Goal: Task Accomplishment & Management: Manage account settings

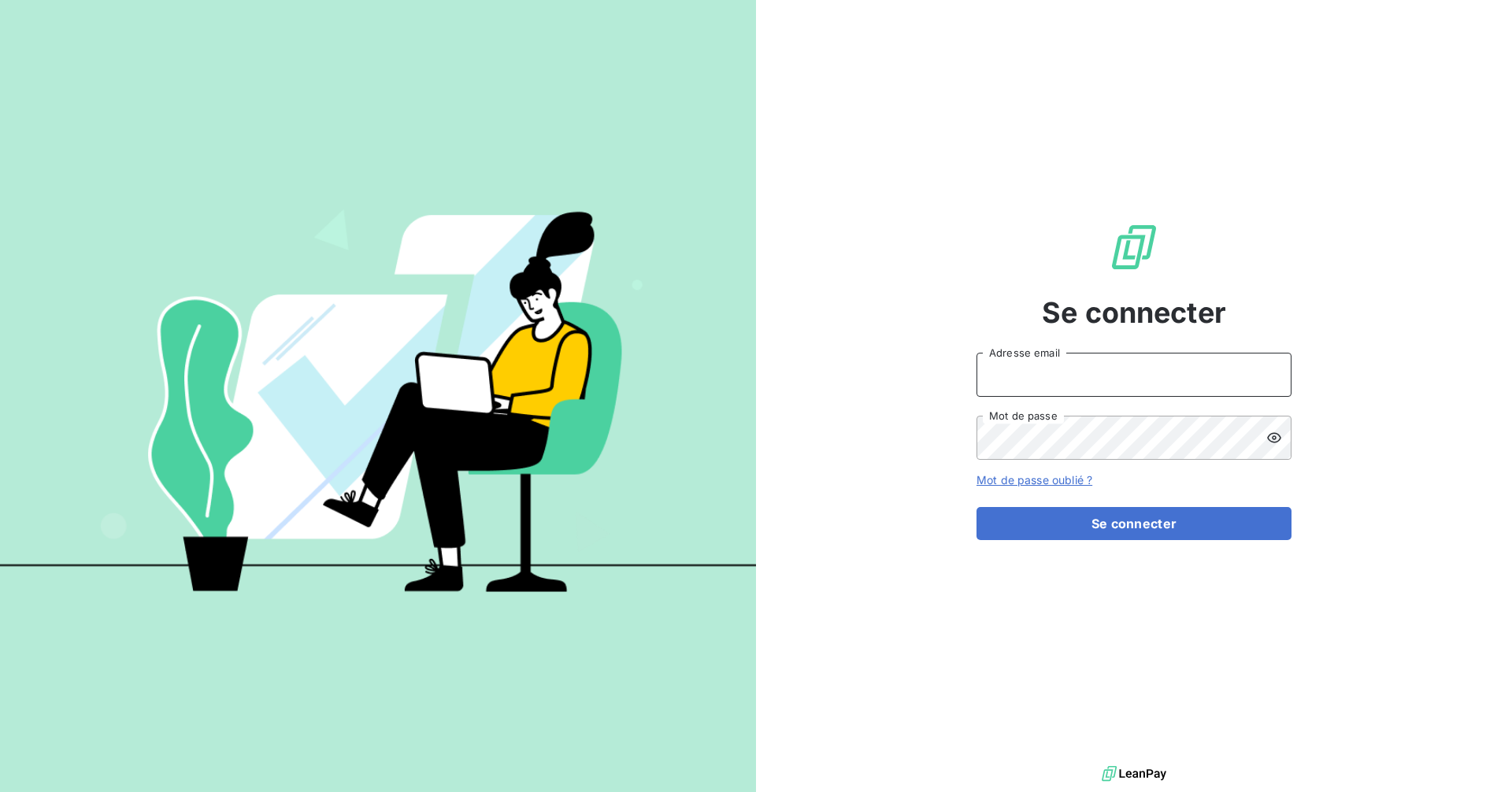
click at [1194, 379] on input "Adresse email" at bounding box center [1134, 374] width 315 height 44
type input "[EMAIL_ADDRESS][DOMAIN_NAME]"
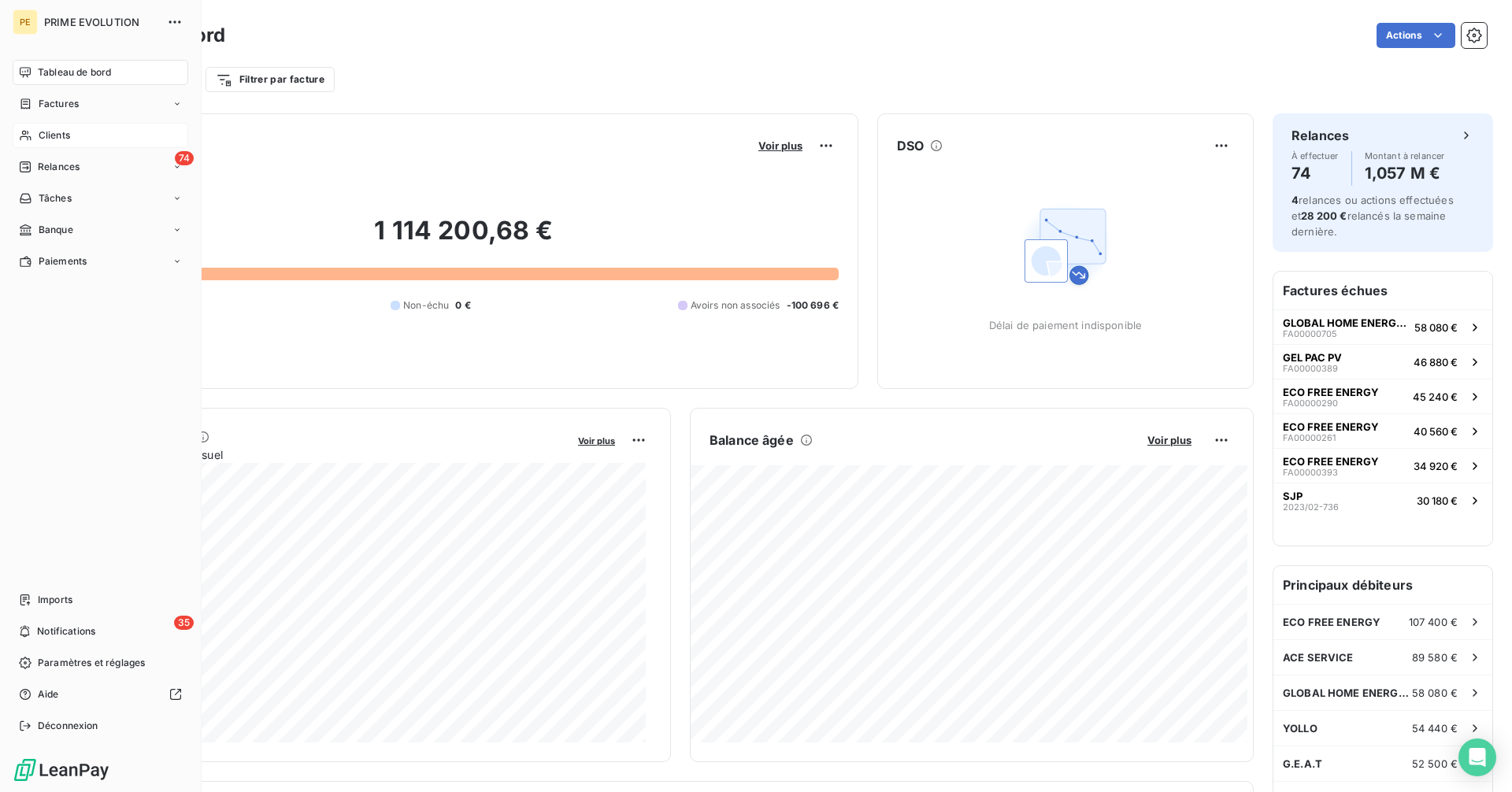
click at [65, 133] on span "Clients" at bounding box center [54, 135] width 31 height 15
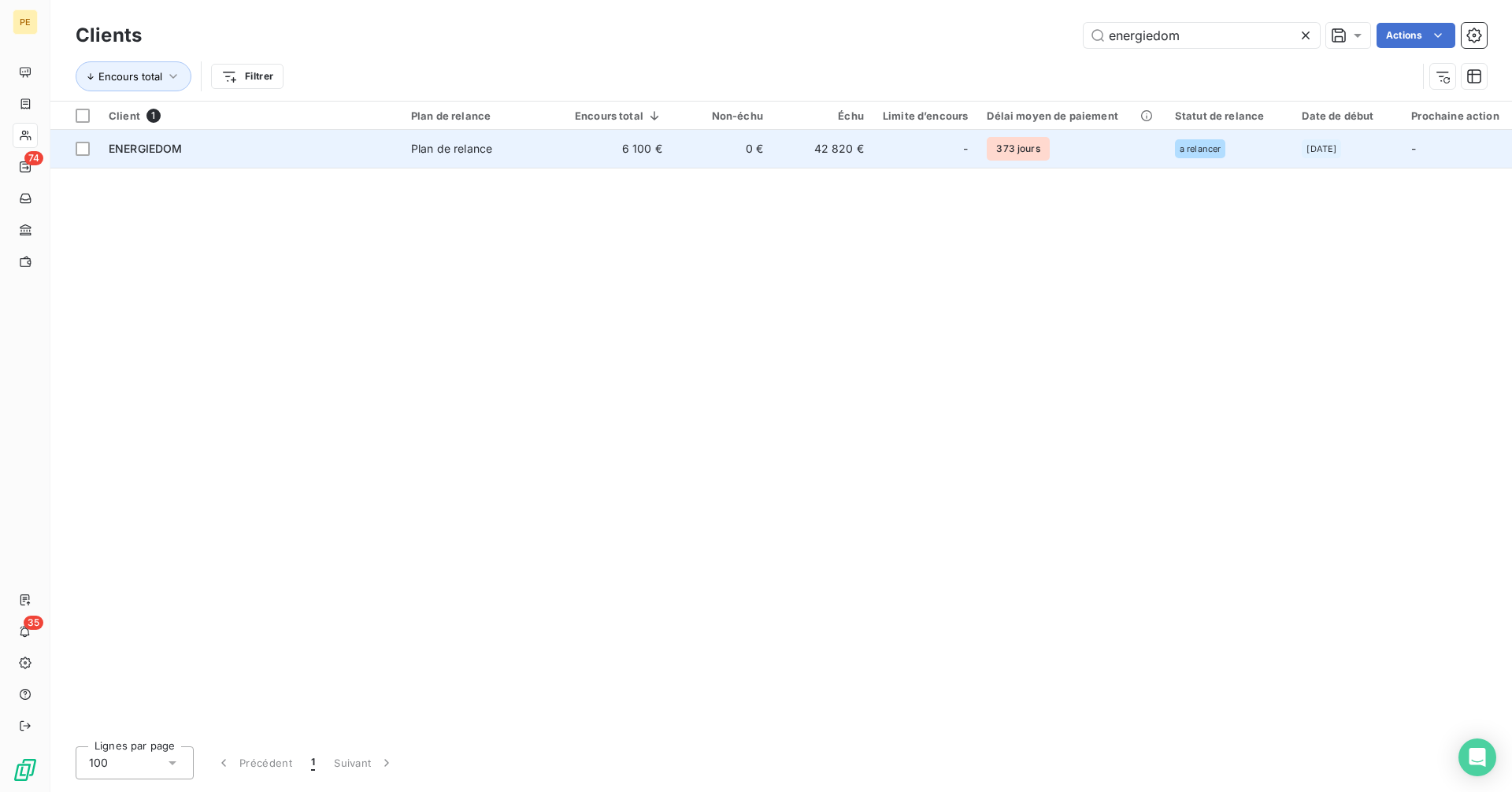
type input "energiedom"
click at [901, 147] on div "-" at bounding box center [925, 148] width 85 height 25
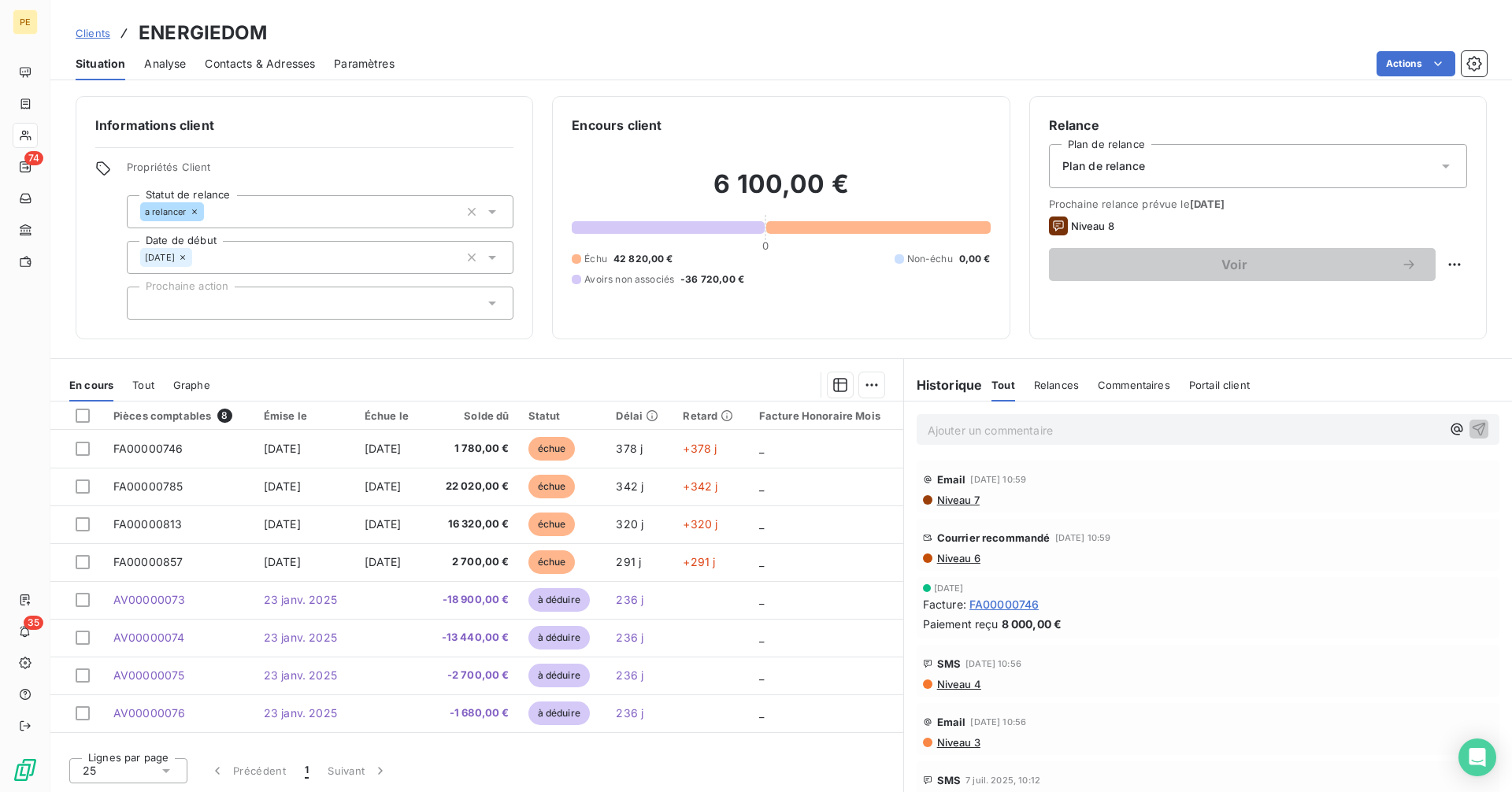
click at [978, 556] on span "Niveau 6" at bounding box center [959, 558] width 45 height 13
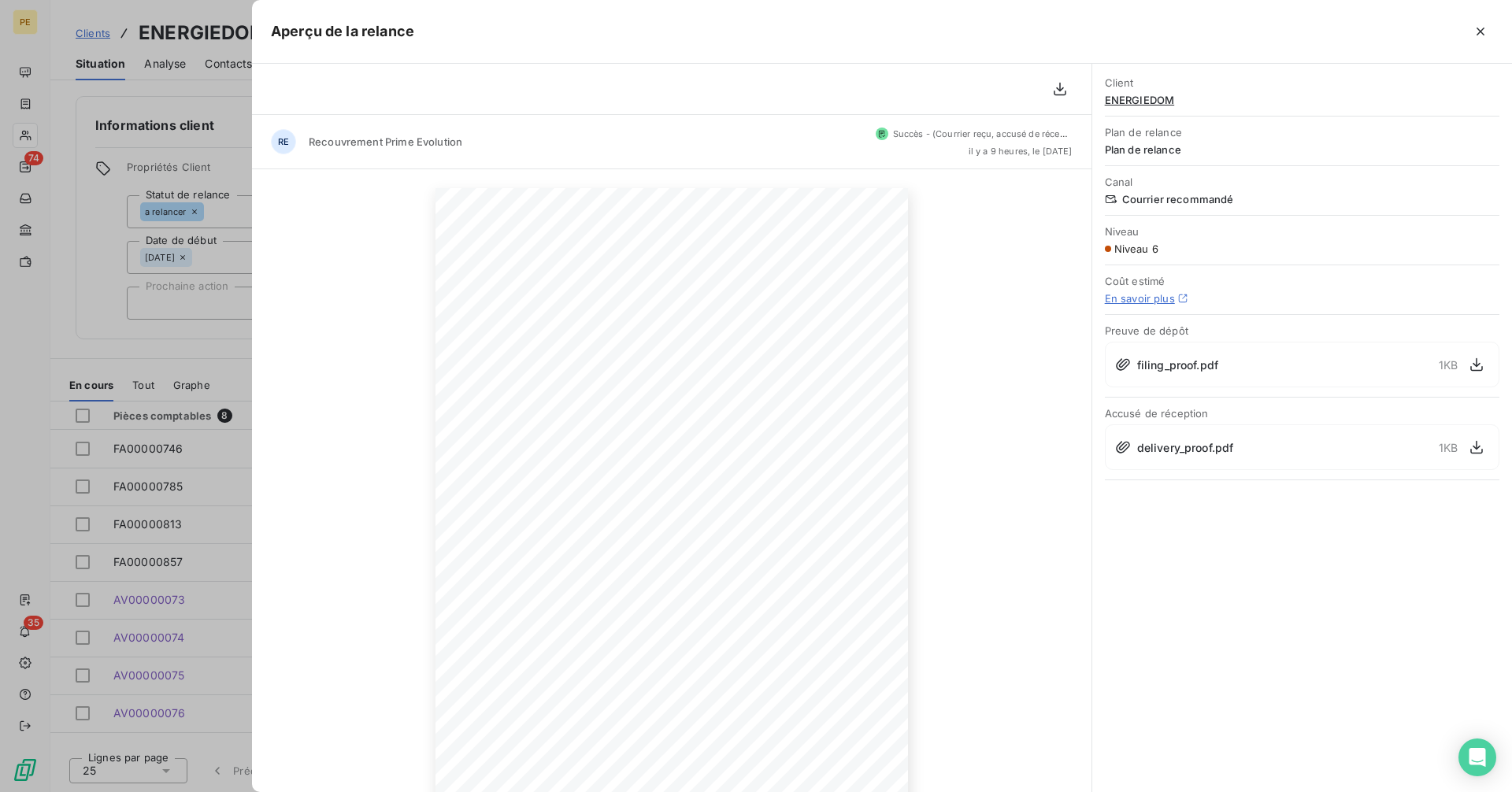
click at [1277, 517] on div "Client ENERGIEDOM Plan de relance Plan de relance Canal Courrier recommandé Niv…" at bounding box center [1302, 427] width 420 height 728
click at [73, 324] on div at bounding box center [756, 396] width 1512 height 792
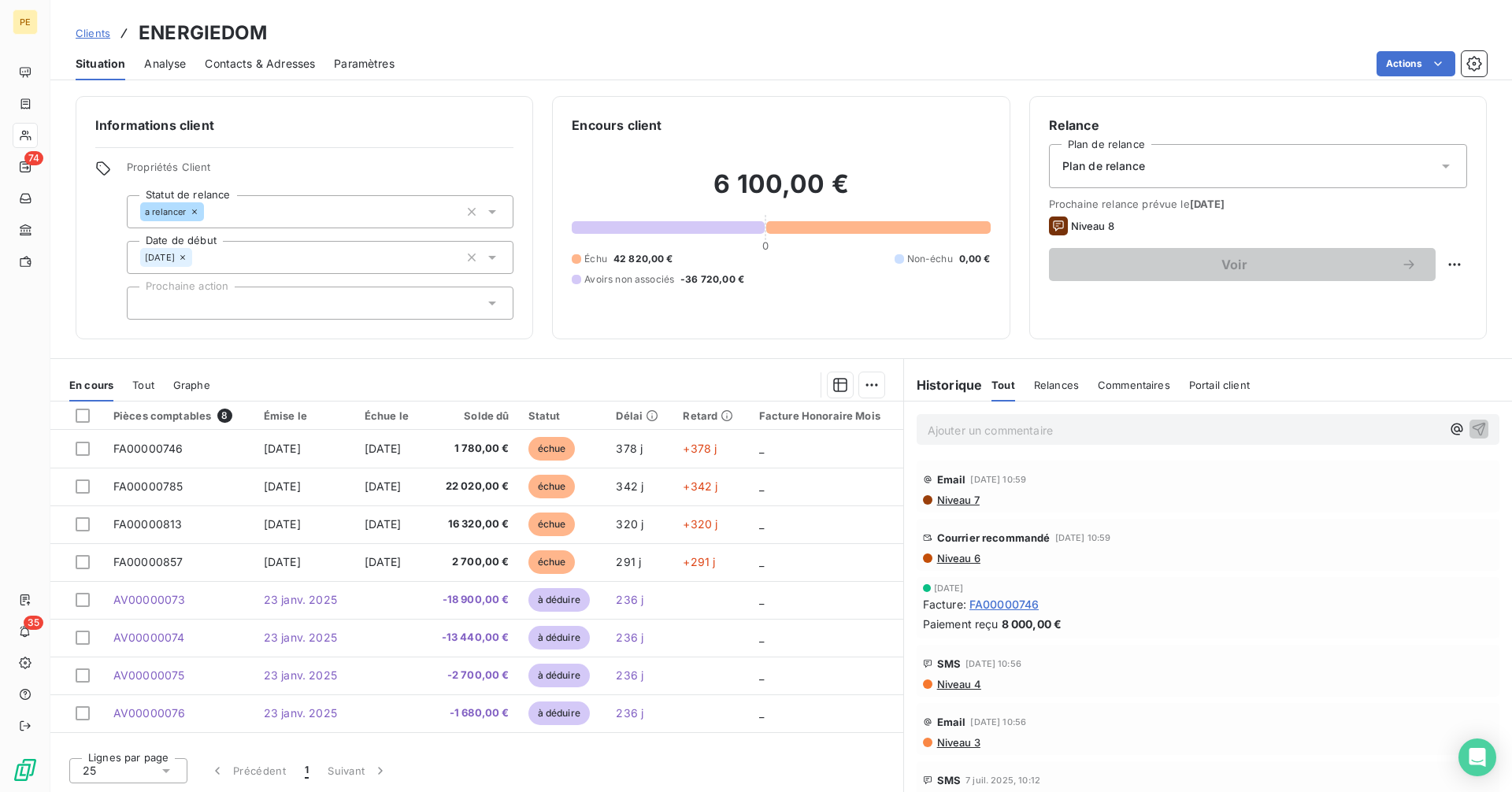
click at [94, 33] on span "Clients" at bounding box center [93, 33] width 35 height 13
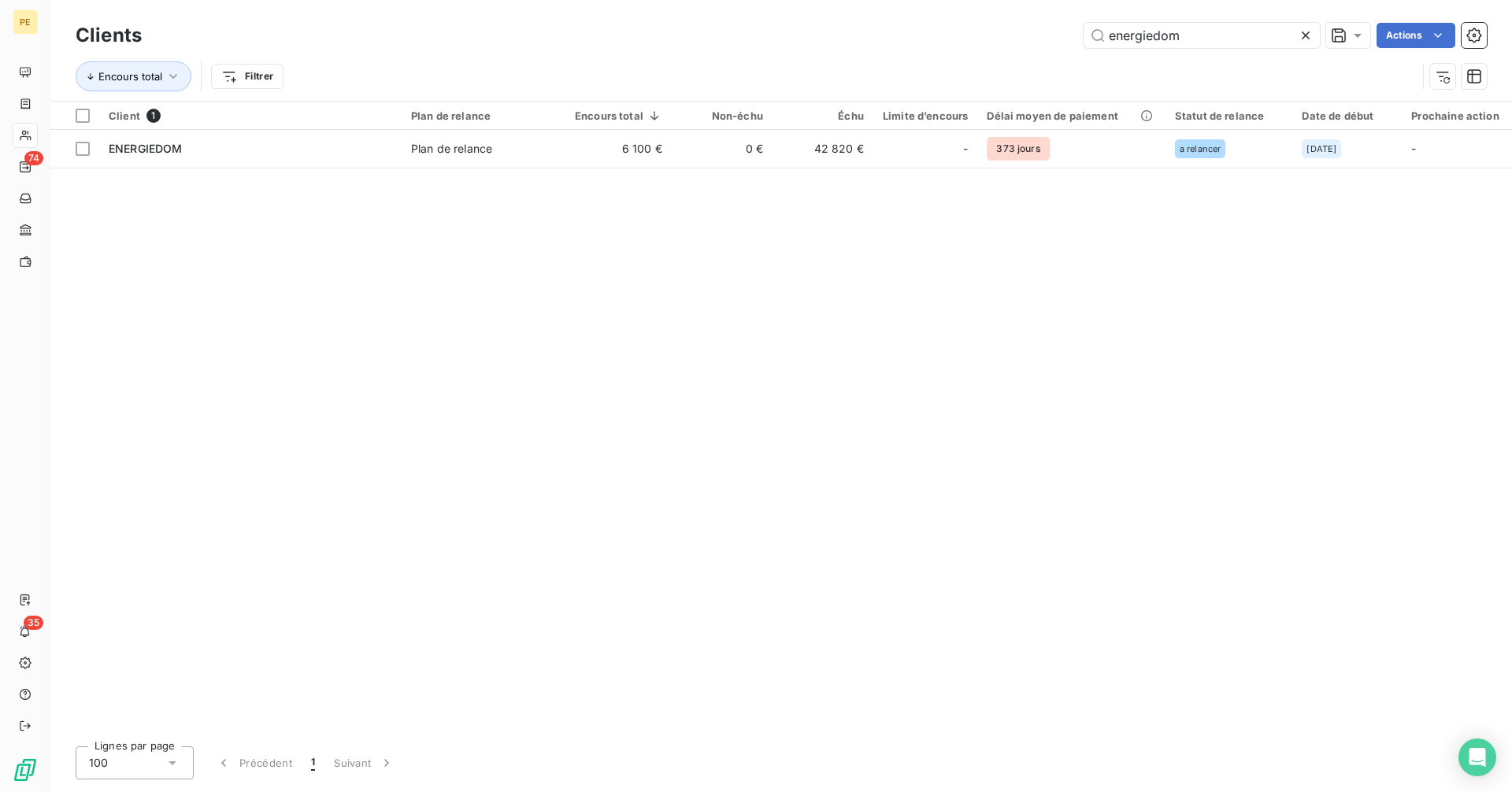
drag, startPoint x: 1211, startPoint y: 38, endPoint x: 1027, endPoint y: 35, distance: 184.0
click at [1027, 35] on div "energiedom Actions" at bounding box center [824, 35] width 1326 height 25
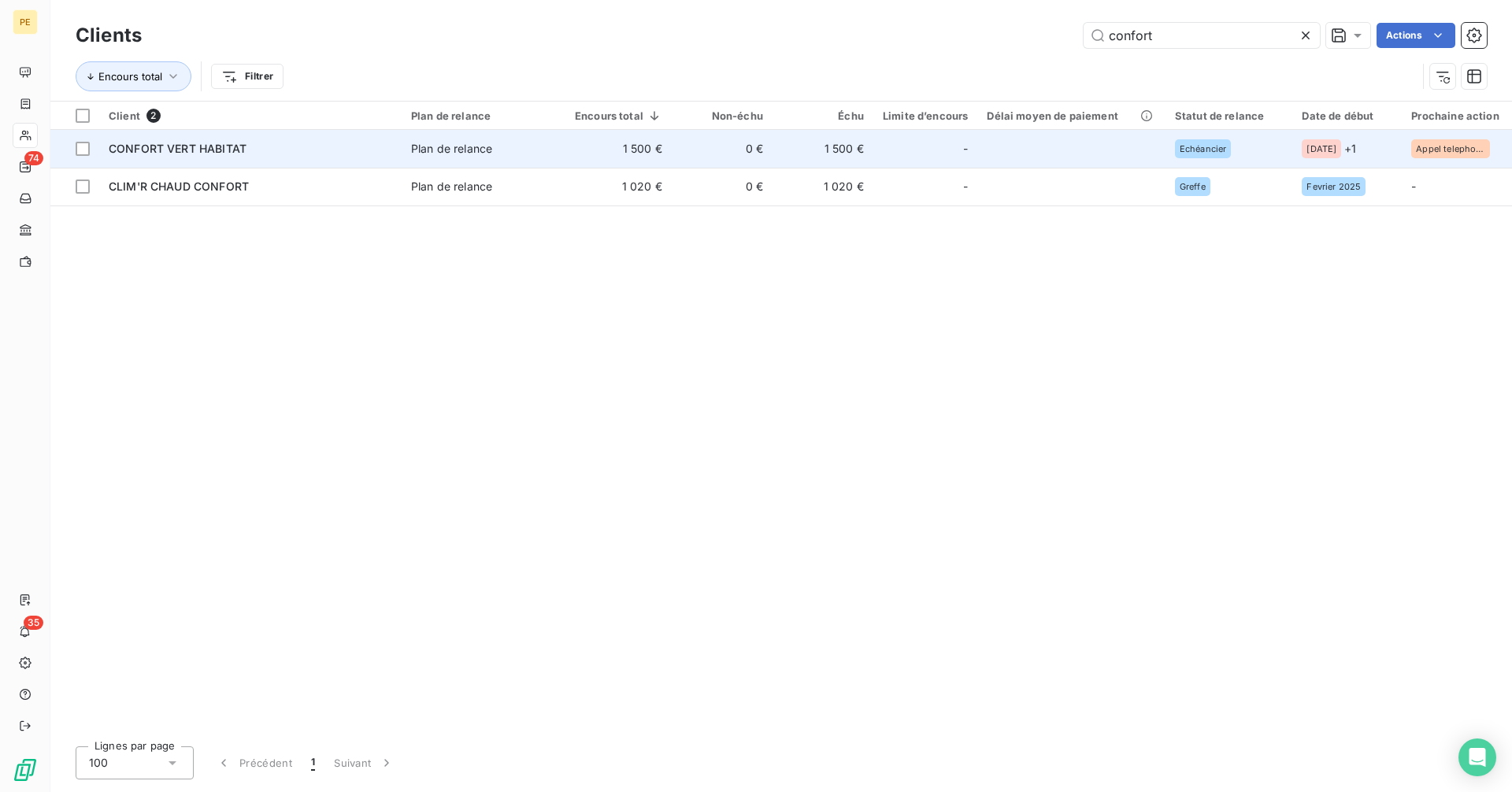
type input "confort"
click at [317, 152] on div "CONFORT VERT HABITAT" at bounding box center [250, 149] width 283 height 16
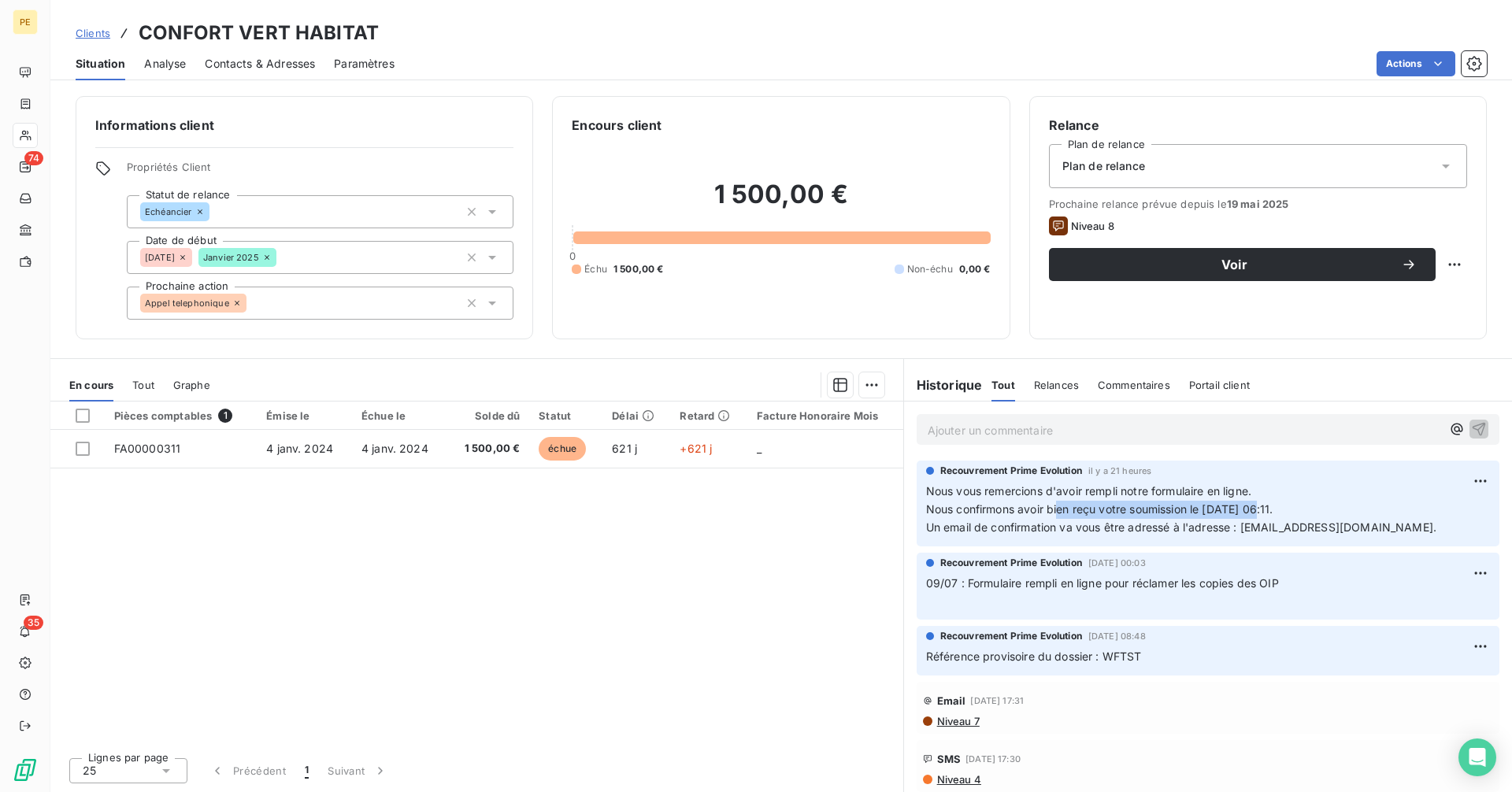
drag, startPoint x: 1061, startPoint y: 513, endPoint x: 1266, endPoint y: 515, distance: 205.0
click at [1266, 515] on span "Nous confirmons avoir bien reçu votre soumission le [DATE] 06:11." at bounding box center [1100, 509] width 347 height 14
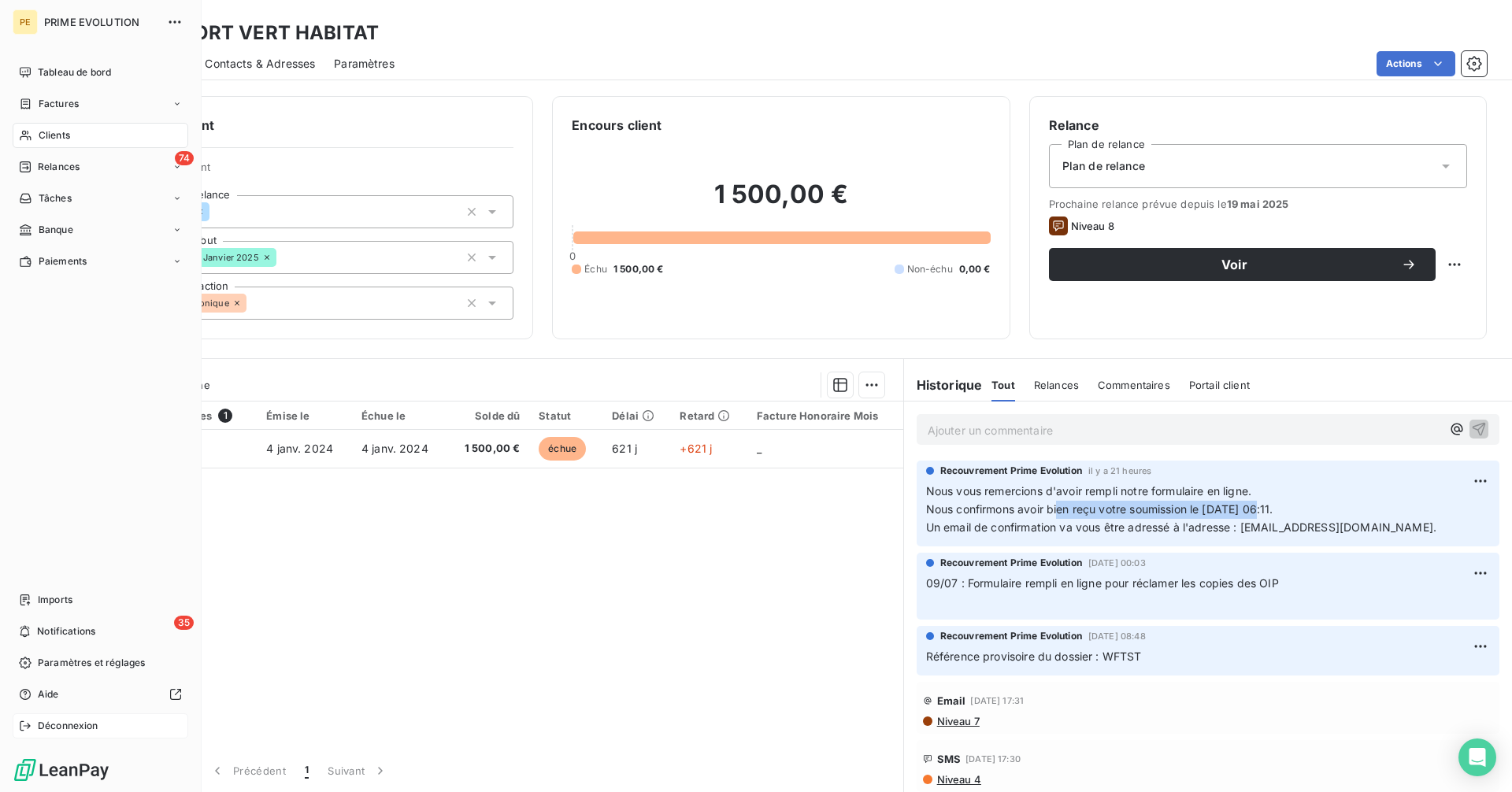
click at [46, 724] on span "Déconnexion" at bounding box center [68, 726] width 61 height 15
